Goal: Find specific page/section: Find specific page/section

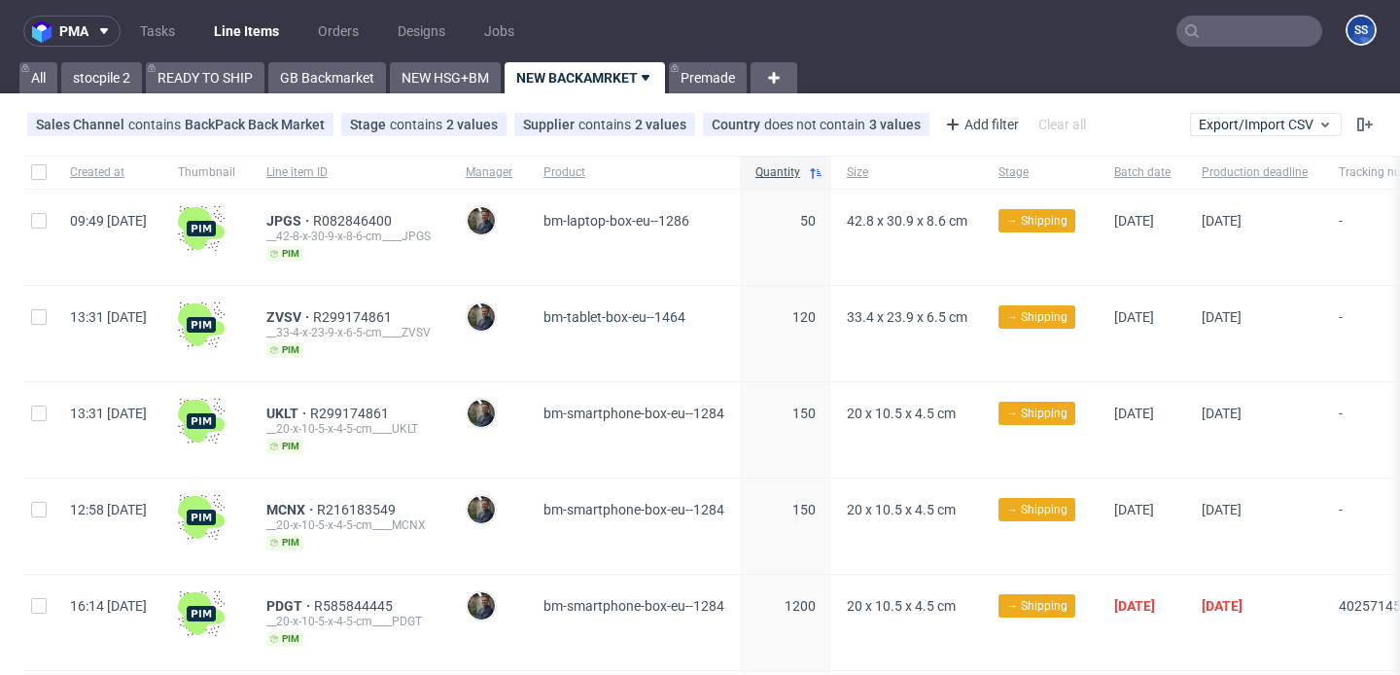
scroll to position [206, 0]
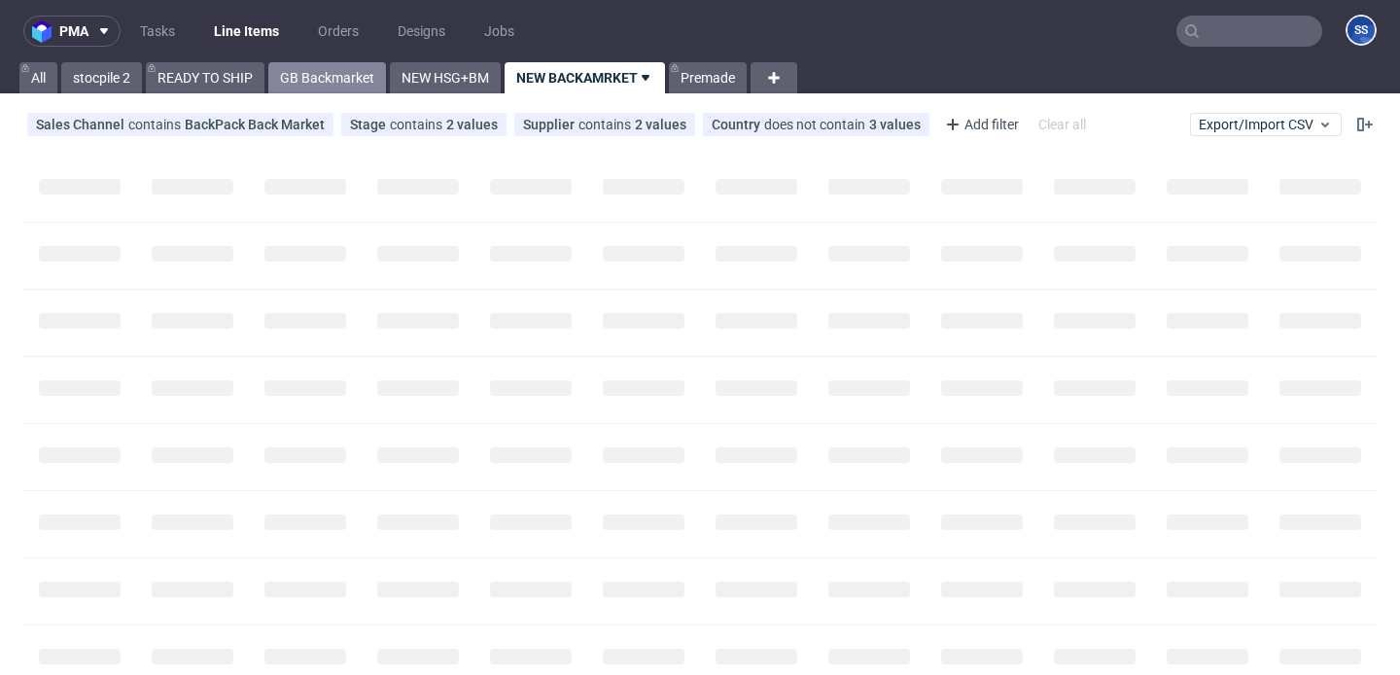
click at [315, 76] on link "GB Backmarket" at bounding box center [327, 77] width 118 height 31
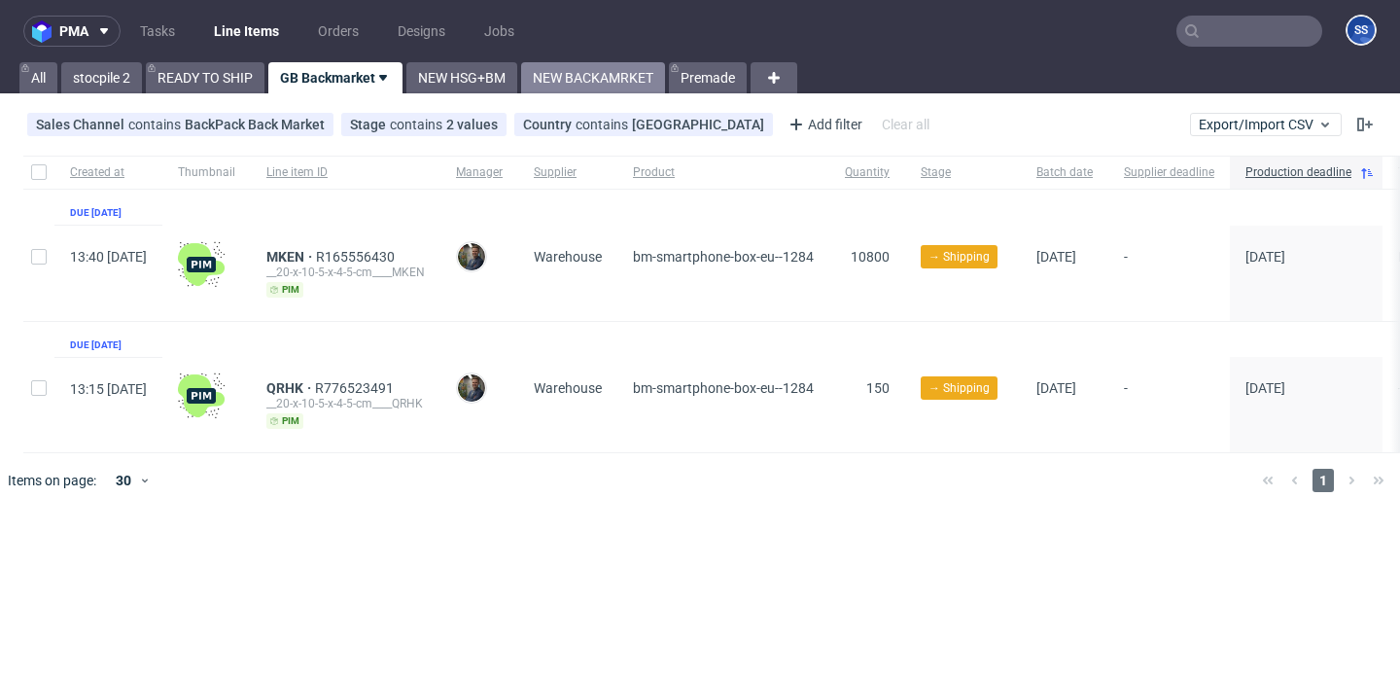
click at [616, 65] on link "NEW BACKAMRKET" at bounding box center [593, 77] width 144 height 31
